Goal: Task Accomplishment & Management: Manage account settings

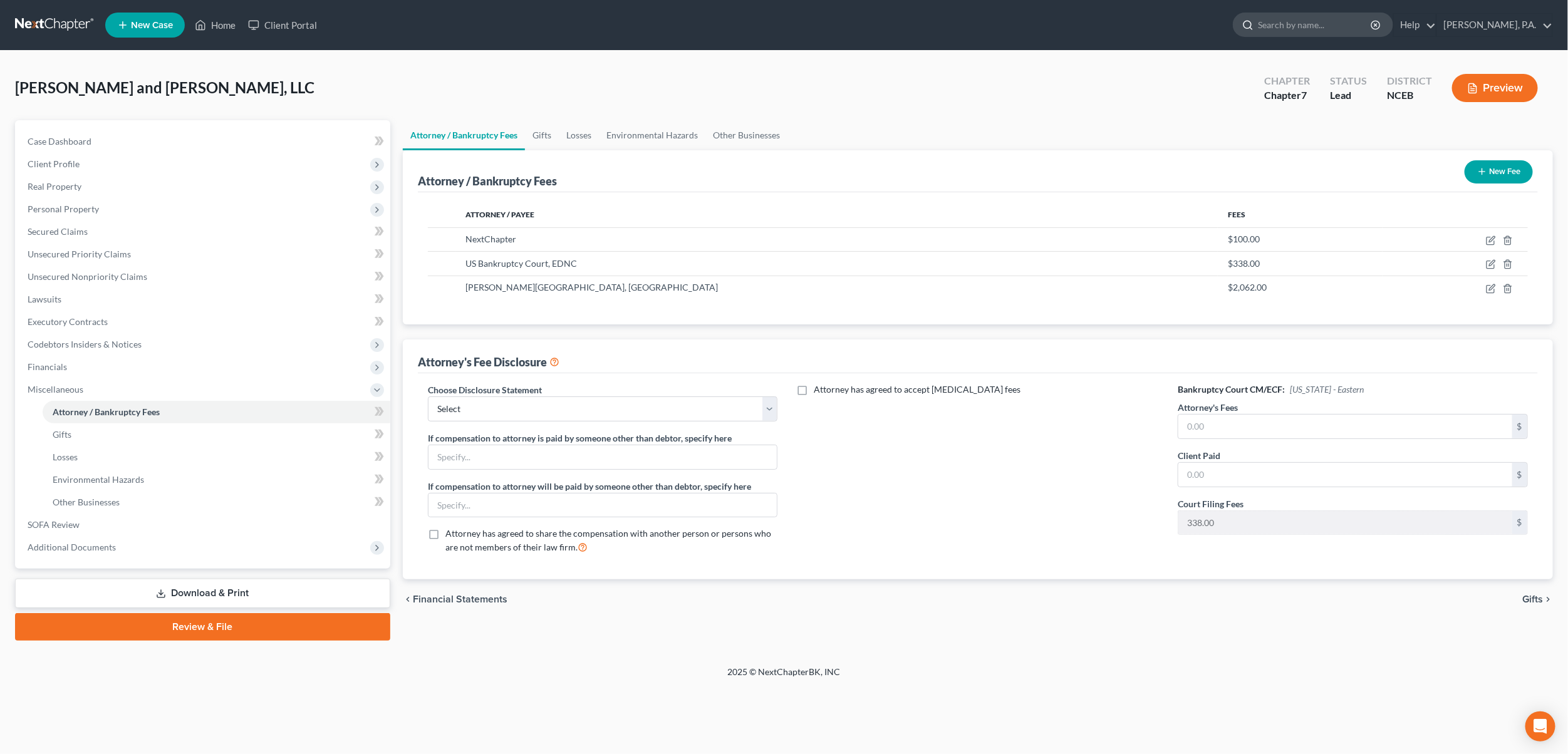
click at [1310, 24] on input "search" at bounding box center [1315, 24] width 115 height 24
type input "adairt"
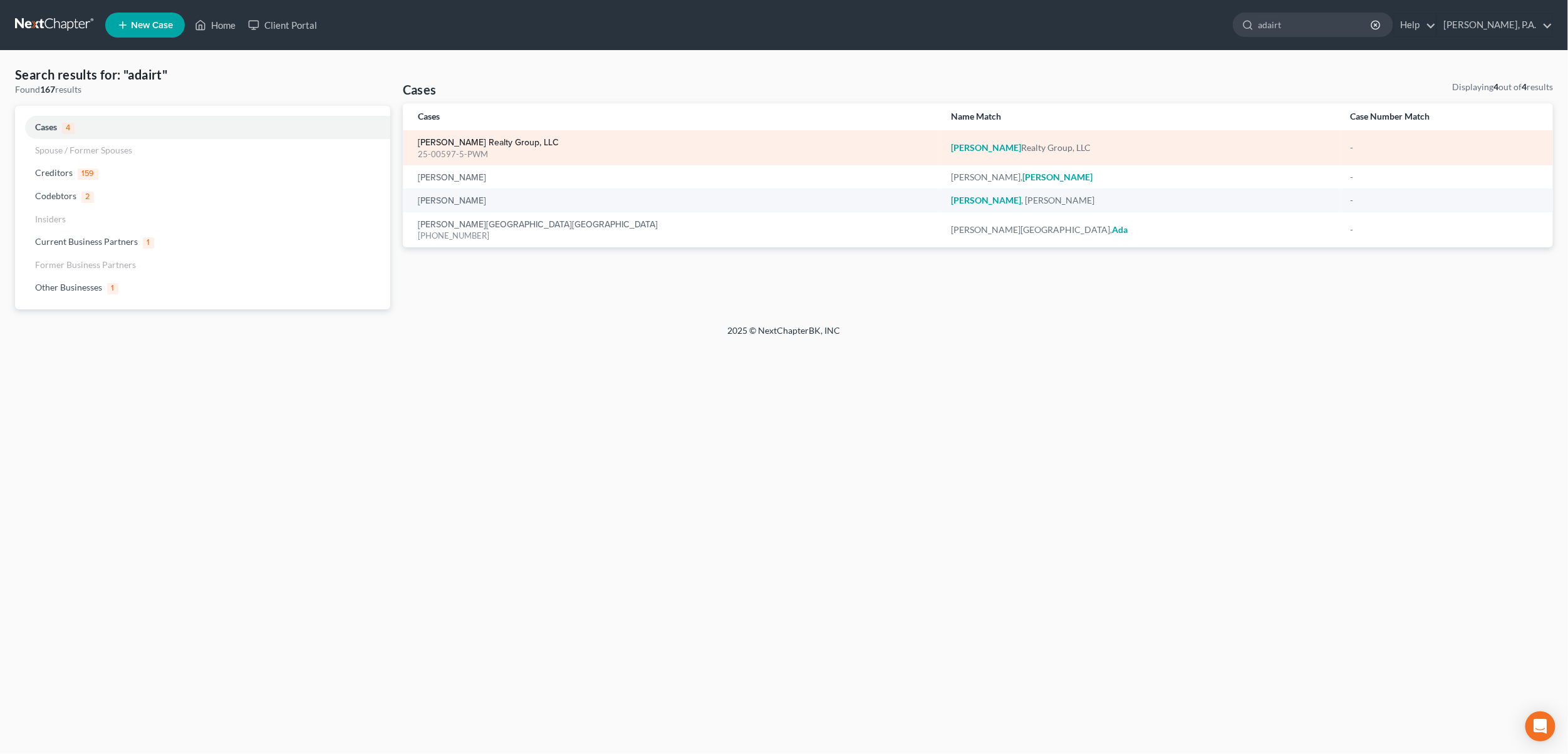
click at [438, 140] on link "[PERSON_NAME] Realty Group, LLC" at bounding box center [488, 143] width 141 height 9
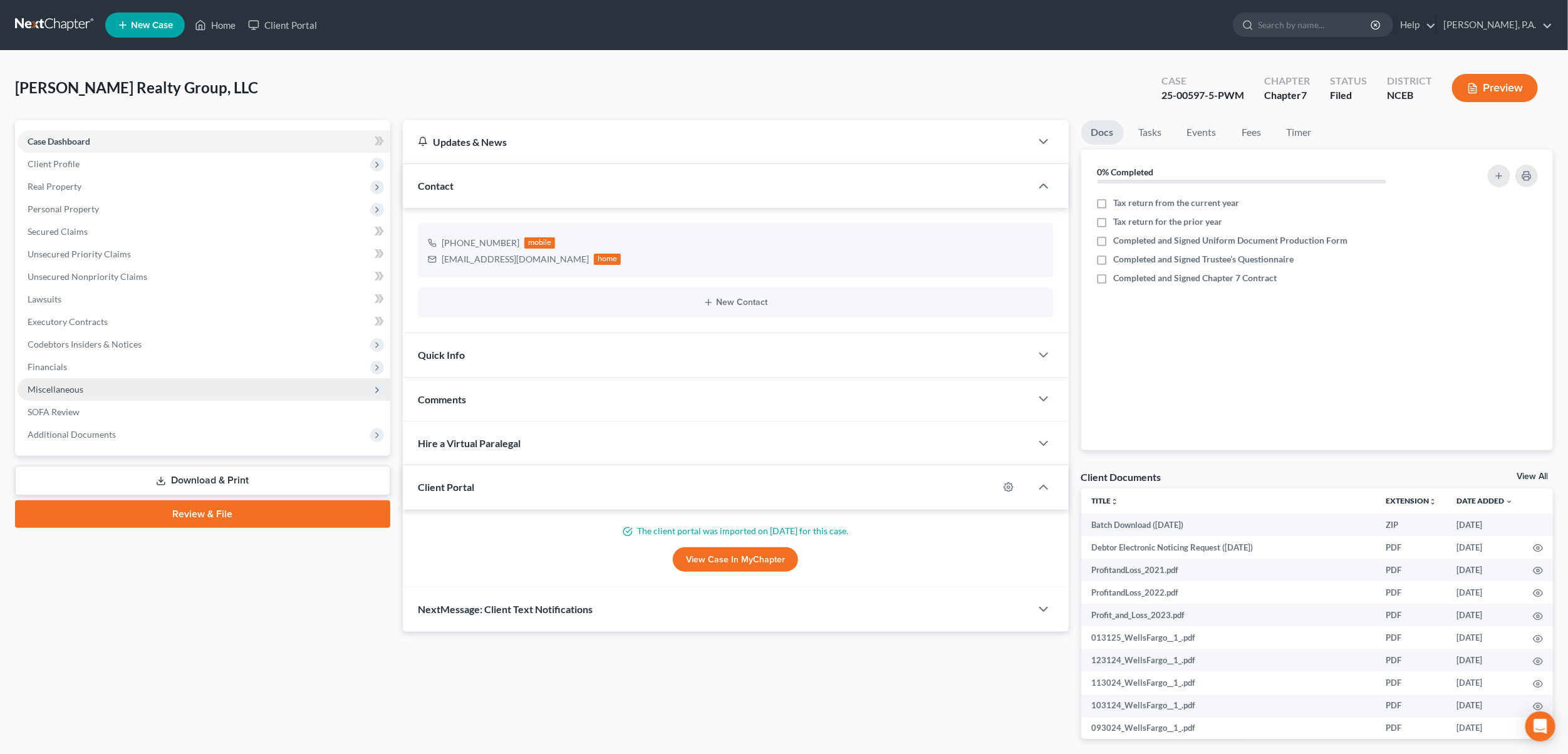
click at [48, 386] on span "Miscellaneous" at bounding box center [55, 390] width 55 height 11
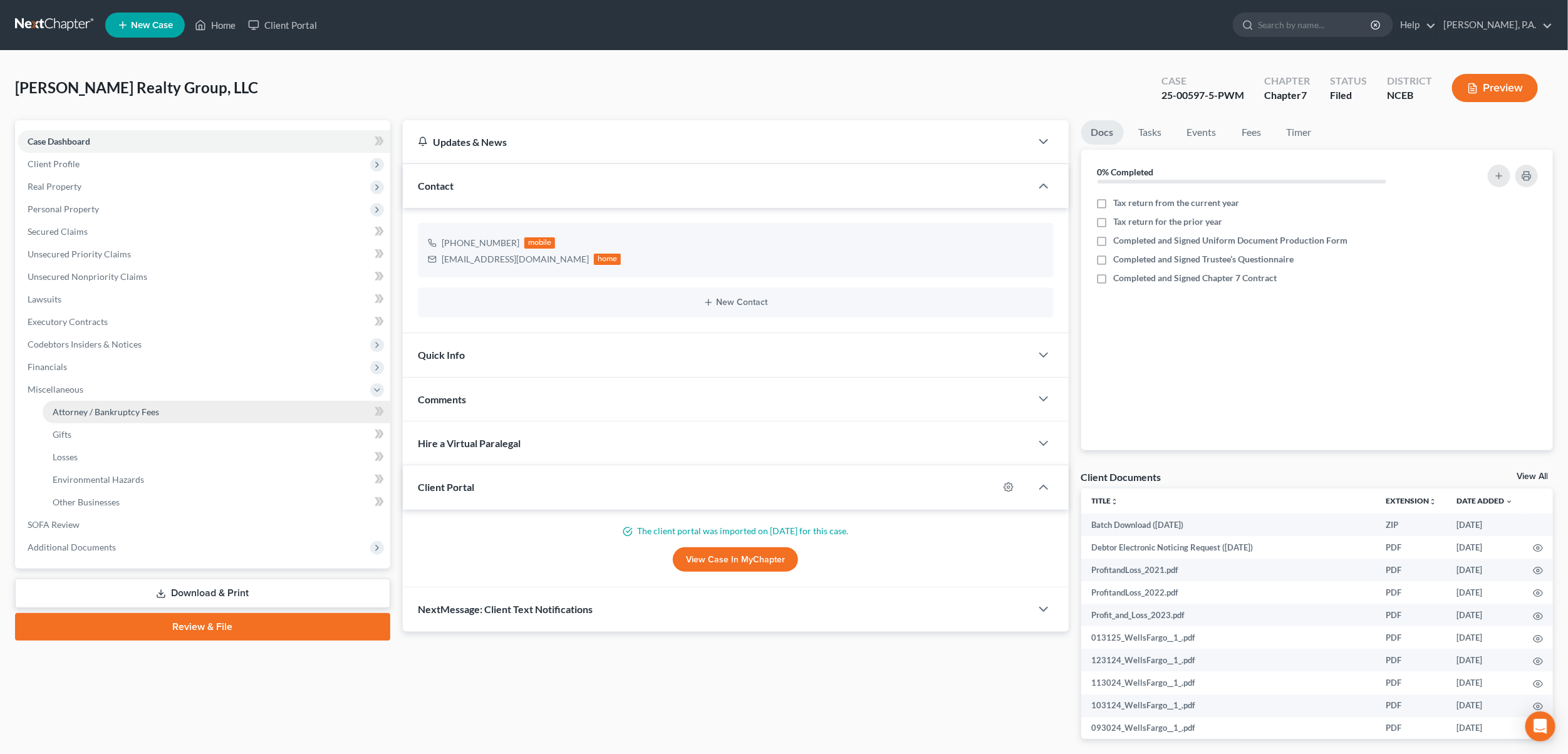
click at [83, 411] on span "Attorney / Bankruptcy Fees" at bounding box center [106, 412] width 106 height 11
select select "0"
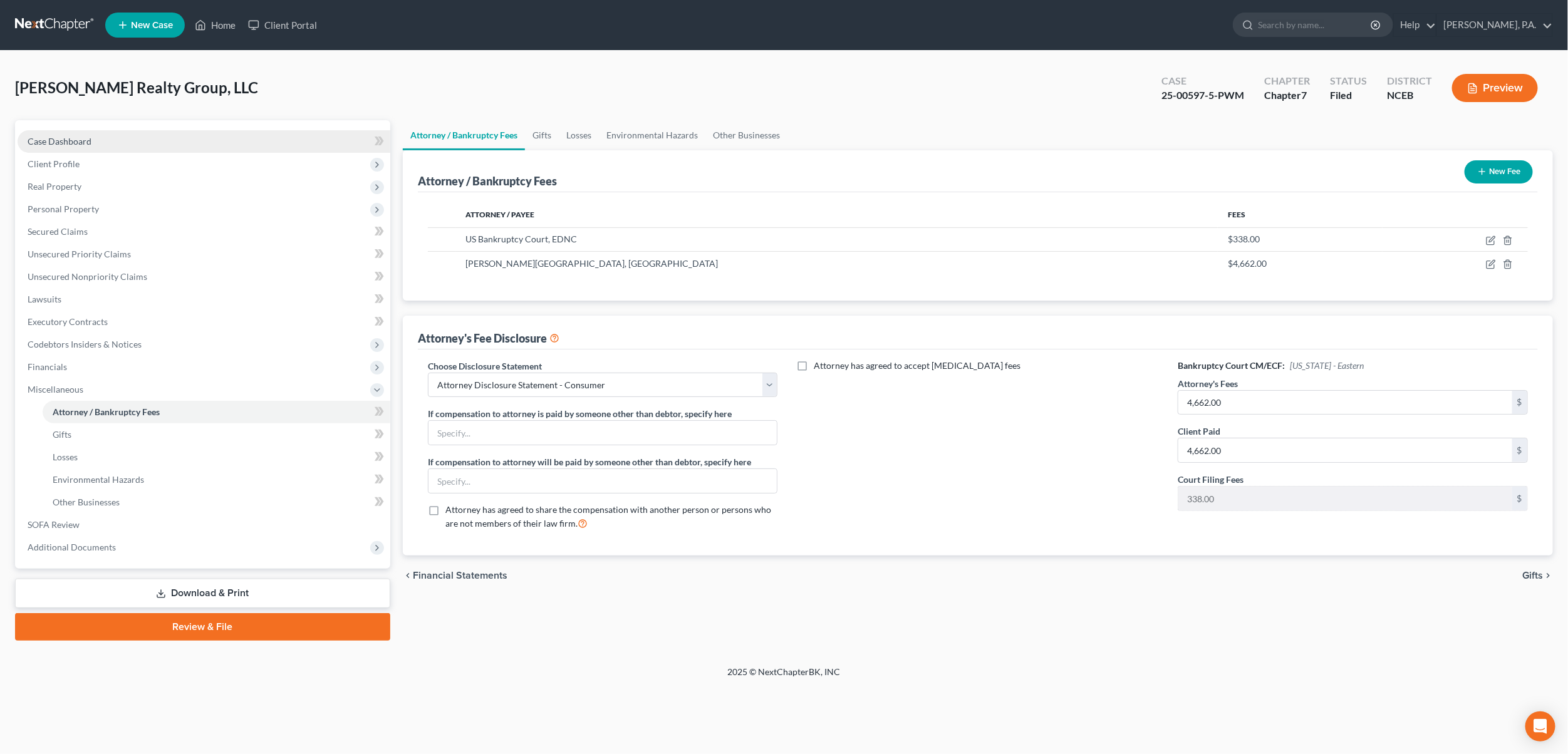
click at [91, 142] on link "Case Dashboard" at bounding box center [204, 142] width 373 height 23
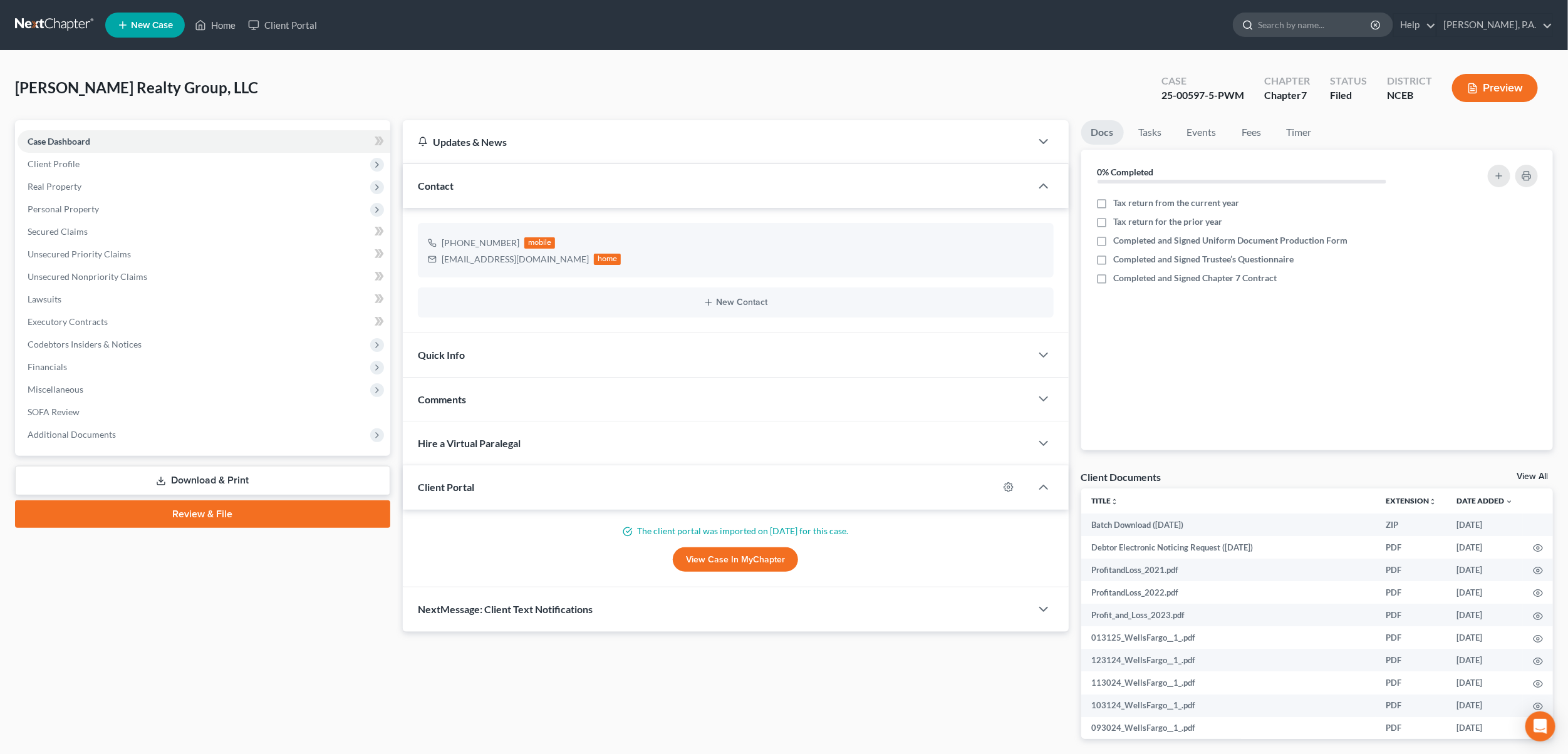
click at [1312, 23] on input "search" at bounding box center [1315, 24] width 115 height 24
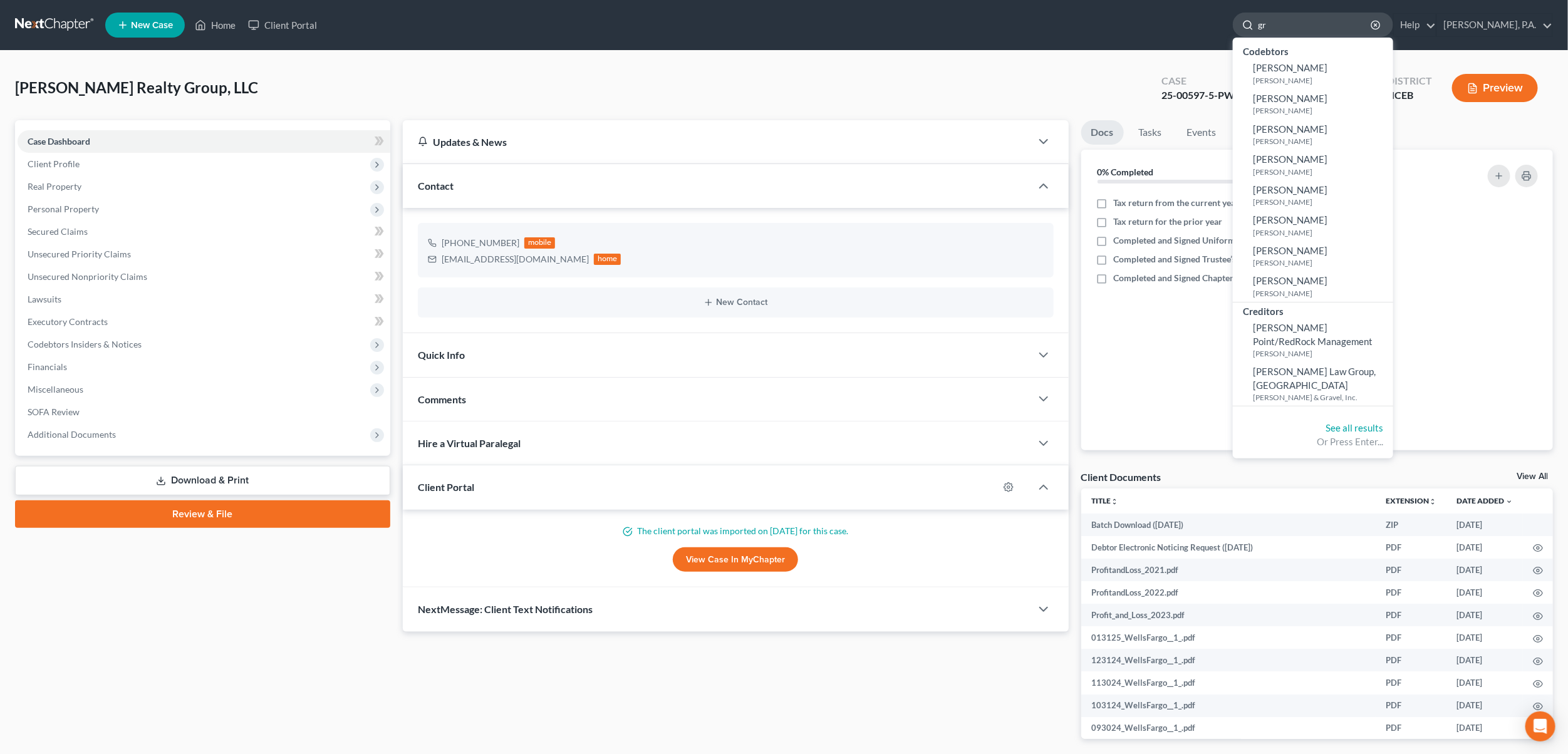
type input "g"
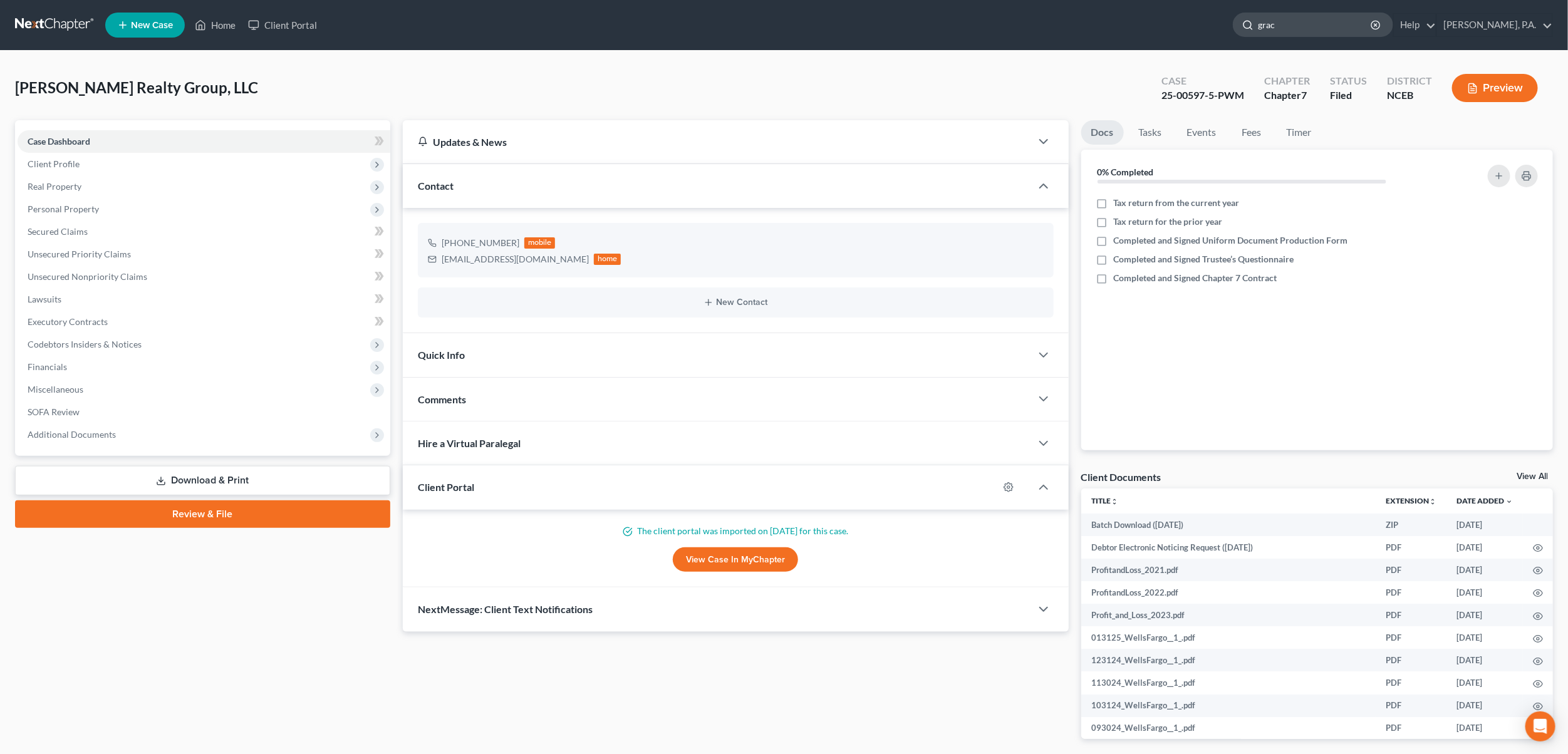
type input "grace"
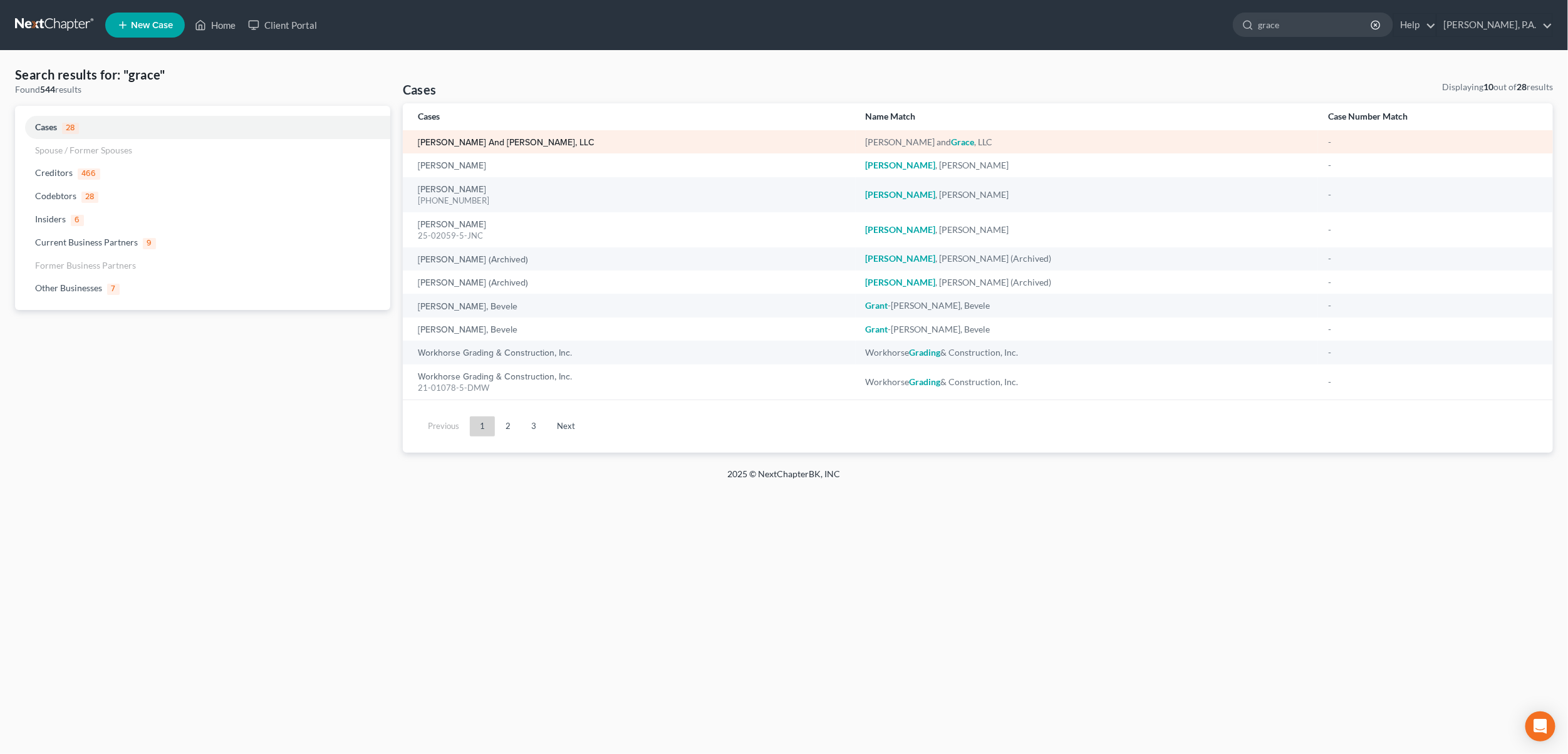
click at [463, 139] on link "[PERSON_NAME] and [PERSON_NAME], LLC" at bounding box center [506, 143] width 177 height 9
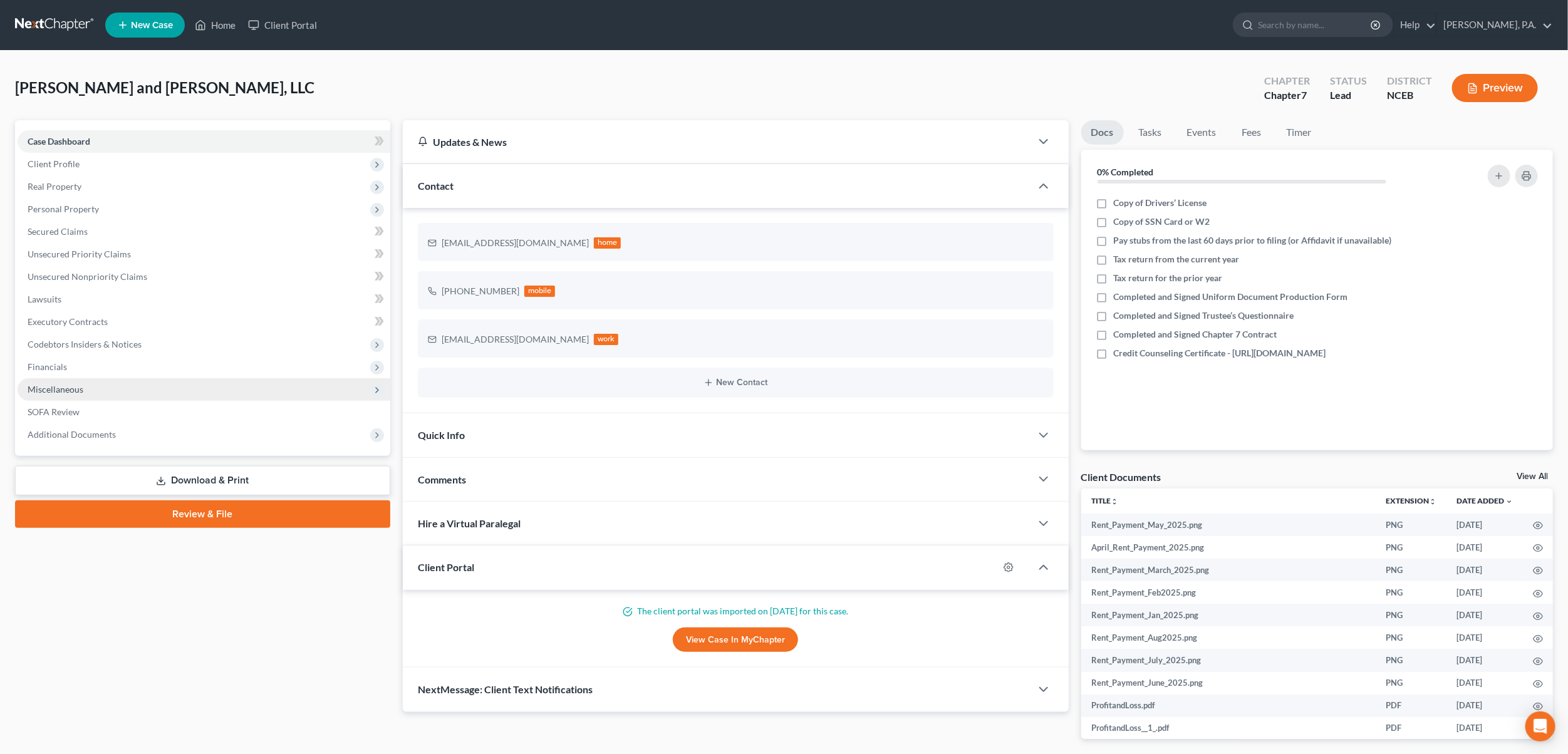
click at [31, 390] on span "Miscellaneous" at bounding box center [55, 390] width 55 height 11
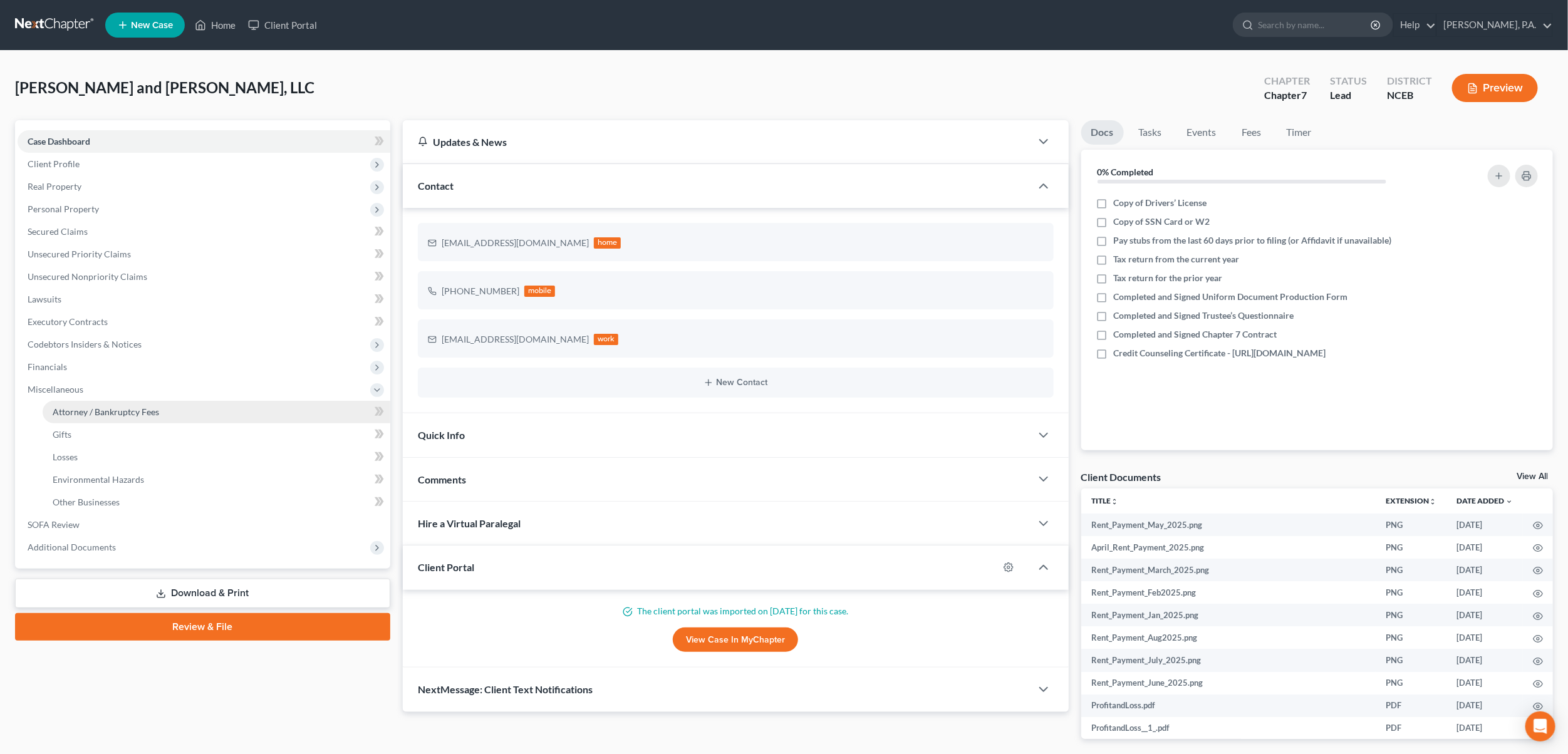
click at [107, 415] on span "Attorney / Bankruptcy Fees" at bounding box center [106, 412] width 106 height 11
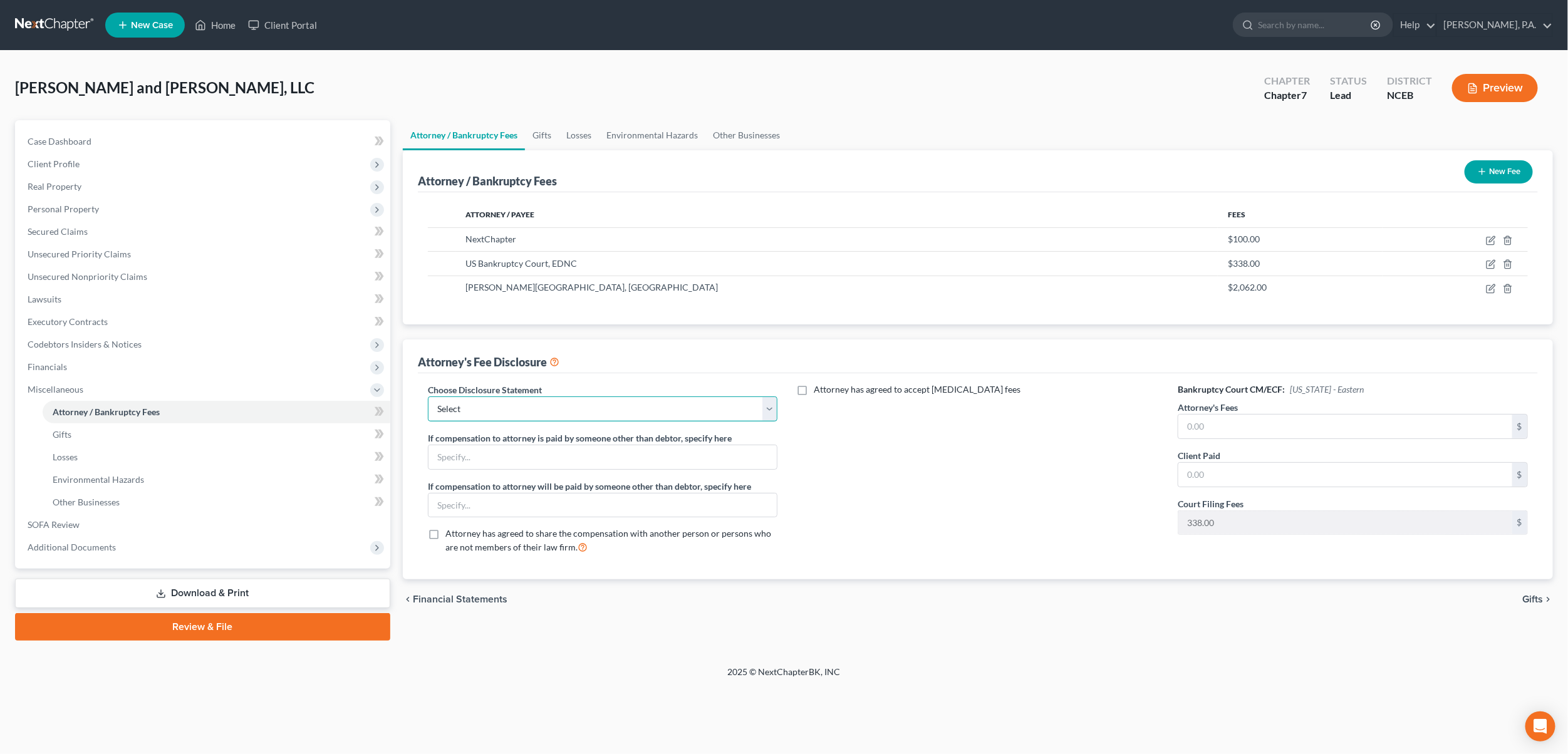
click at [767, 401] on select "Select Attorney Disclosure Statement - Consumer Attorney Disclosure Statment - …" at bounding box center [602, 409] width 350 height 25
select select "0"
click at [428, 397] on select "Select Attorney Disclosure Statement - Consumer Attorney Disclosure Statment - …" at bounding box center [602, 409] width 350 height 25
click at [1242, 423] on input "text" at bounding box center [1345, 426] width 334 height 24
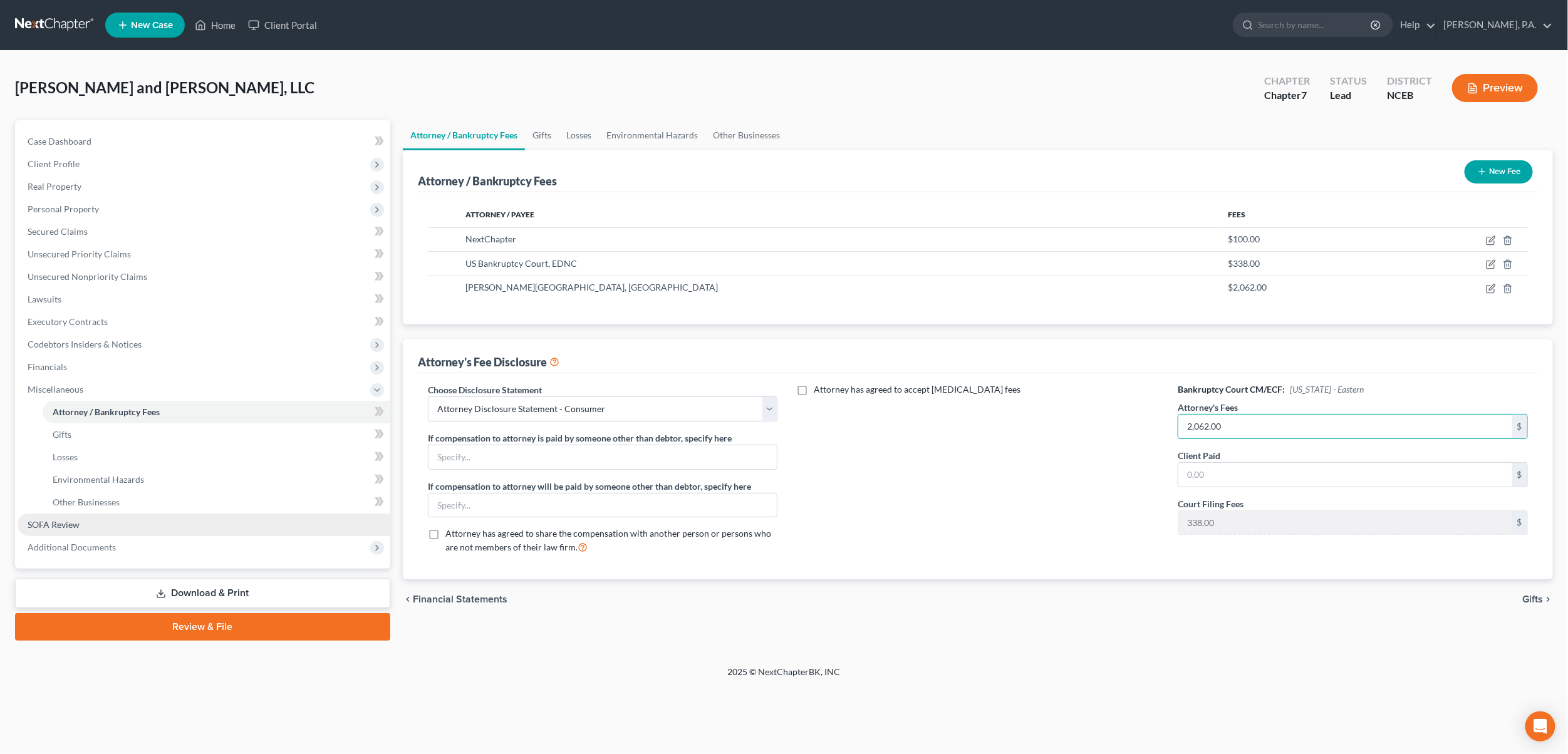
type input "2,062.00"
click at [34, 524] on span "SOFA Review" at bounding box center [53, 525] width 52 height 11
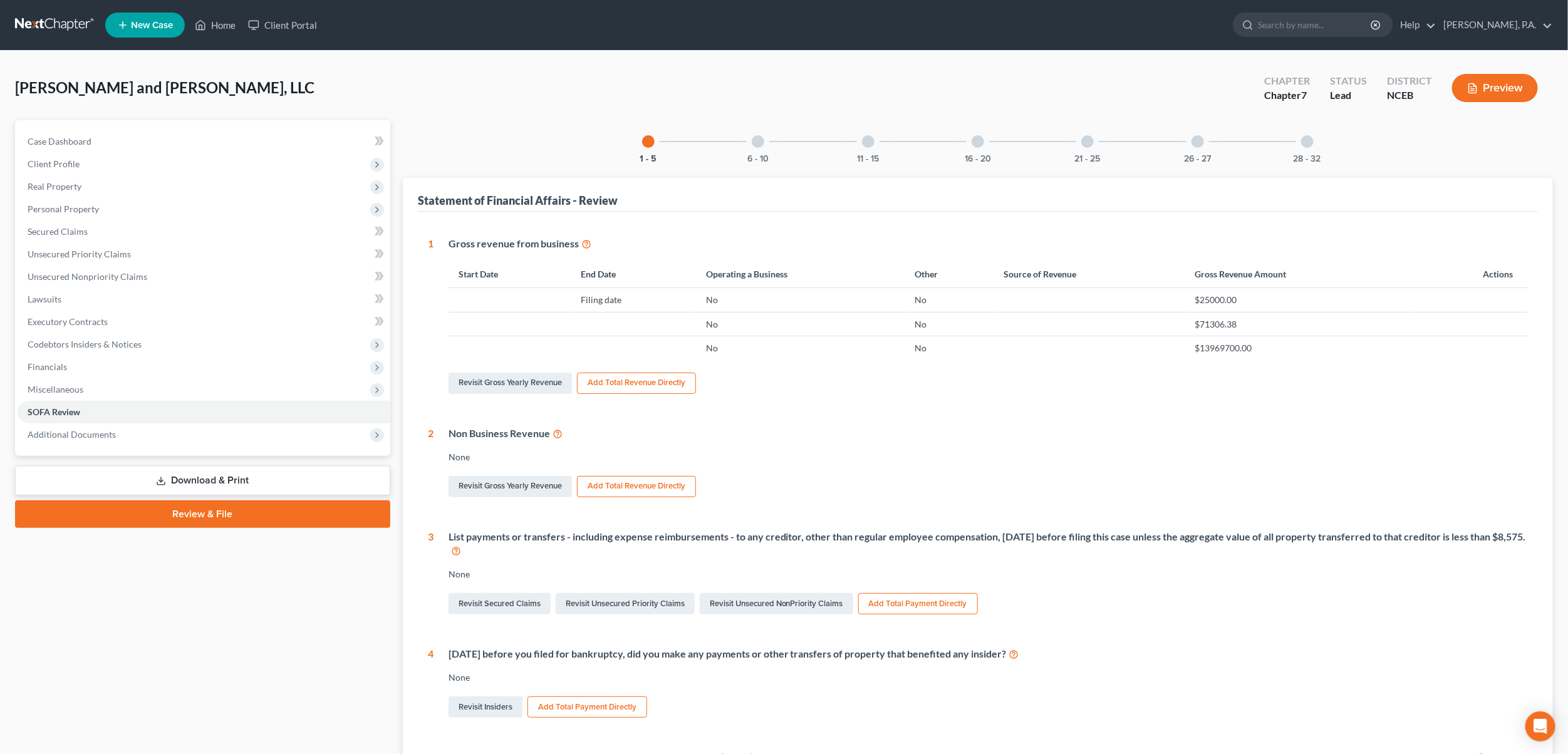
click at [77, 120] on div "Case Dashboard Payments Invoices Payments Payments Credit Report Client Profile…" at bounding box center [203, 288] width 375 height 336
click at [74, 131] on link "Case Dashboard" at bounding box center [204, 142] width 373 height 23
